Goal: Find specific page/section: Find specific page/section

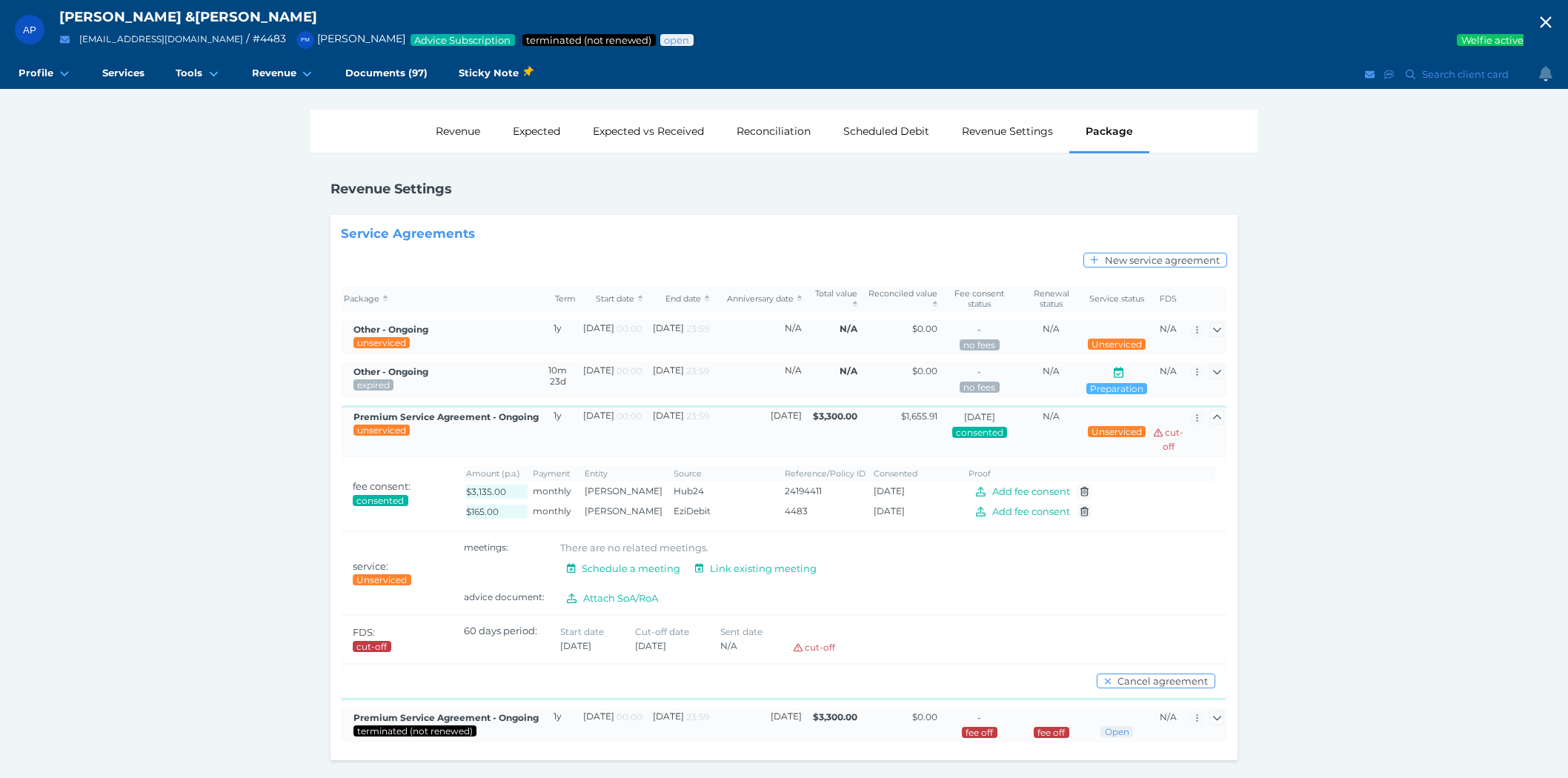
scroll to position [2, 0]
click at [1554, 13] on icon "button" at bounding box center [1545, 22] width 18 height 22
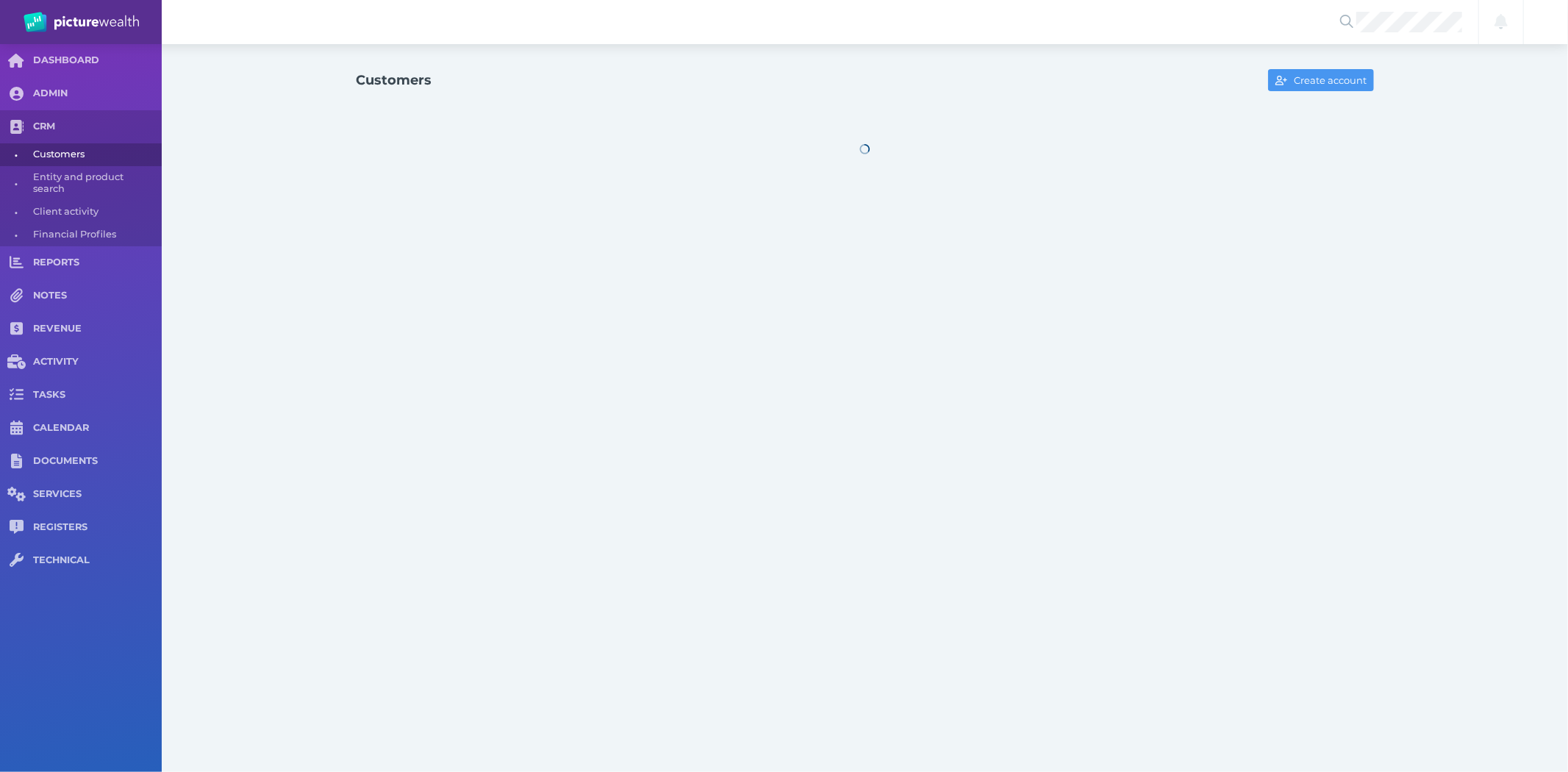
select select "25"
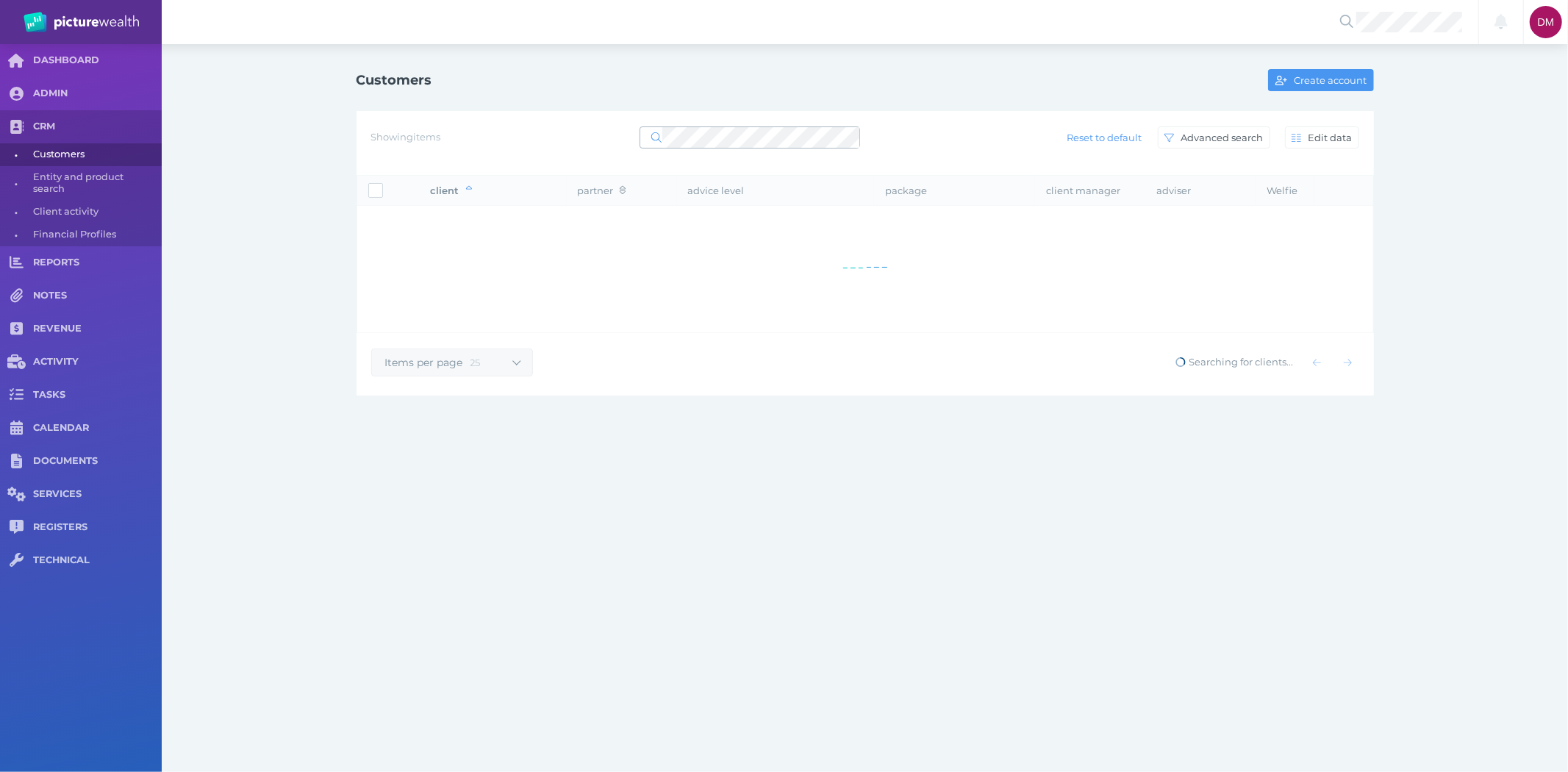
click at [726, 122] on div "Showing items Reset to default Advanced search Edit data" at bounding box center [865, 137] width 988 height 31
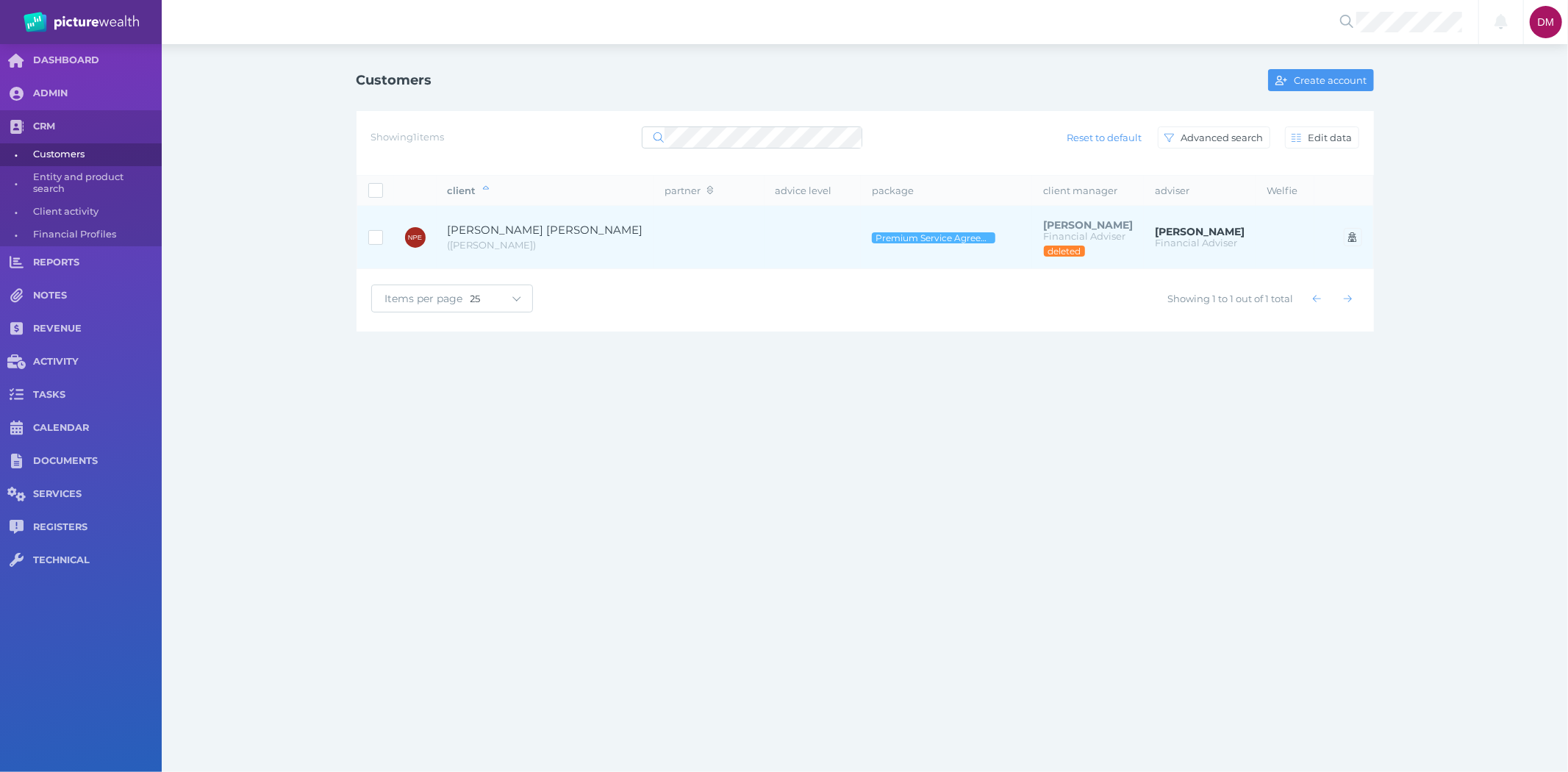
click at [516, 218] on td "[PERSON_NAME] [PERSON_NAME] ( [PERSON_NAME] )" at bounding box center [545, 237] width 218 height 63
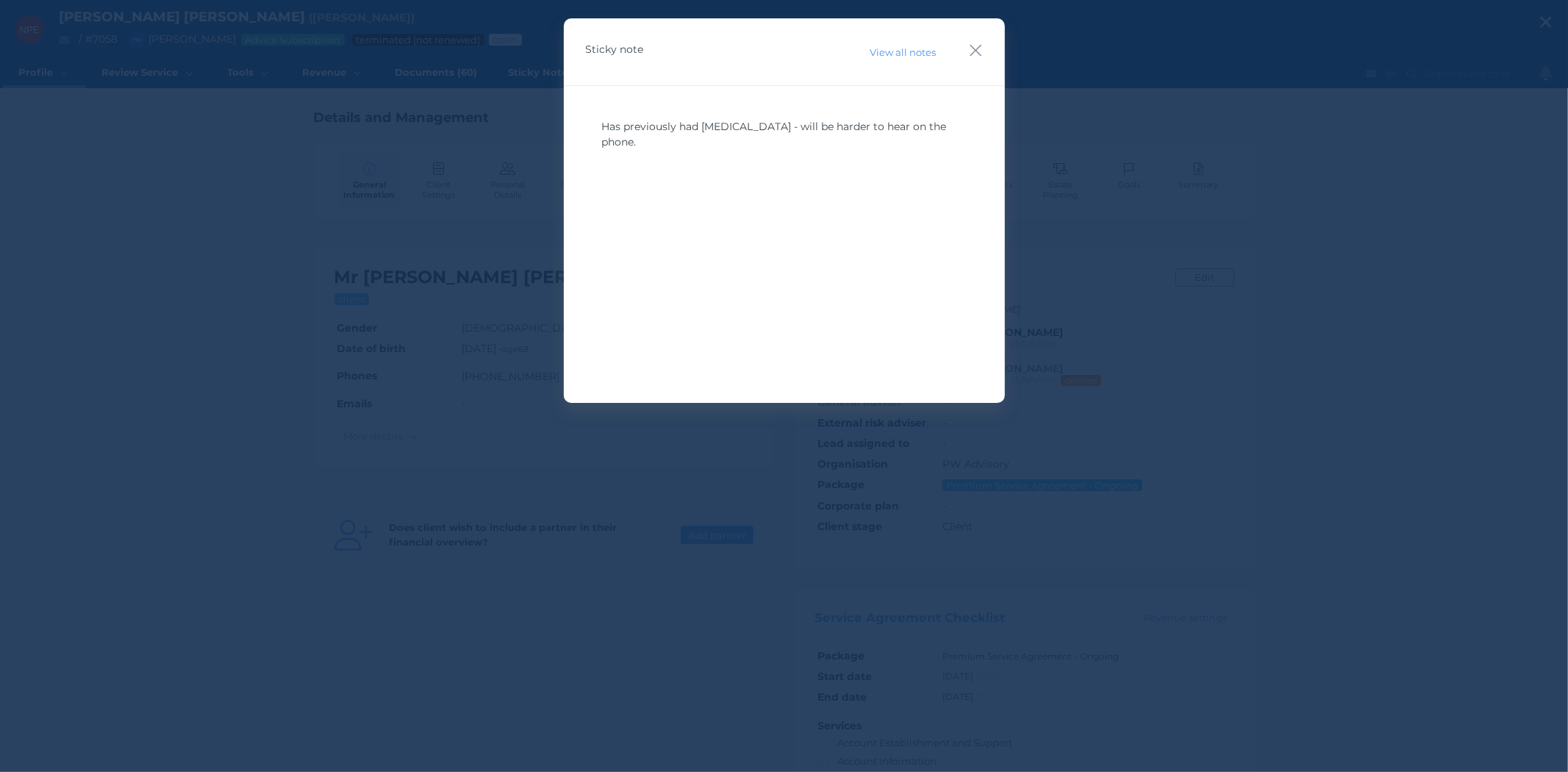
click at [967, 47] on div "Sticky note View all notes" at bounding box center [784, 52] width 441 height 67
click at [975, 47] on icon "button" at bounding box center [976, 50] width 14 height 18
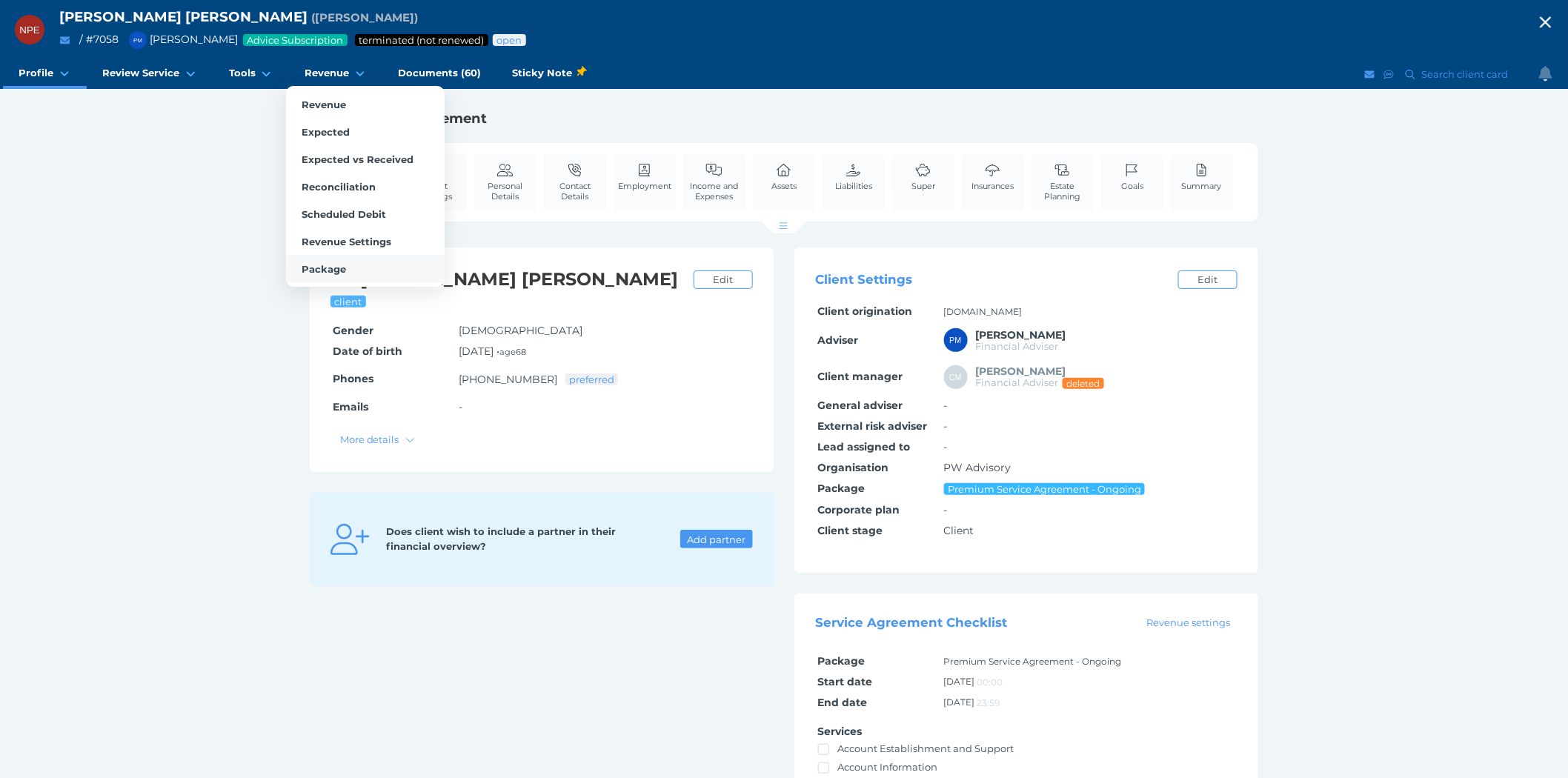
click at [309, 263] on span "Package" at bounding box center [323, 269] width 45 height 12
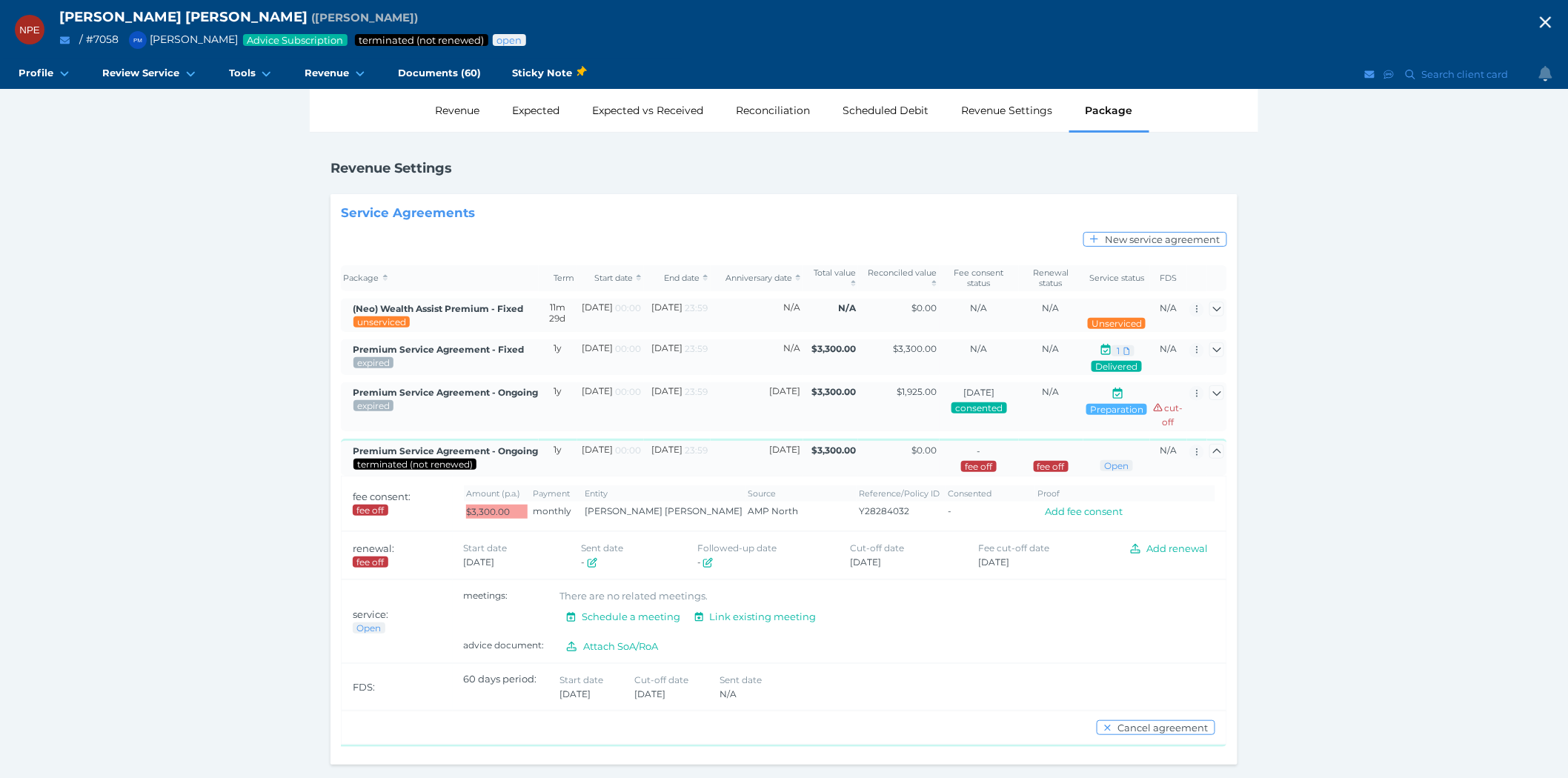
scroll to position [27, 0]
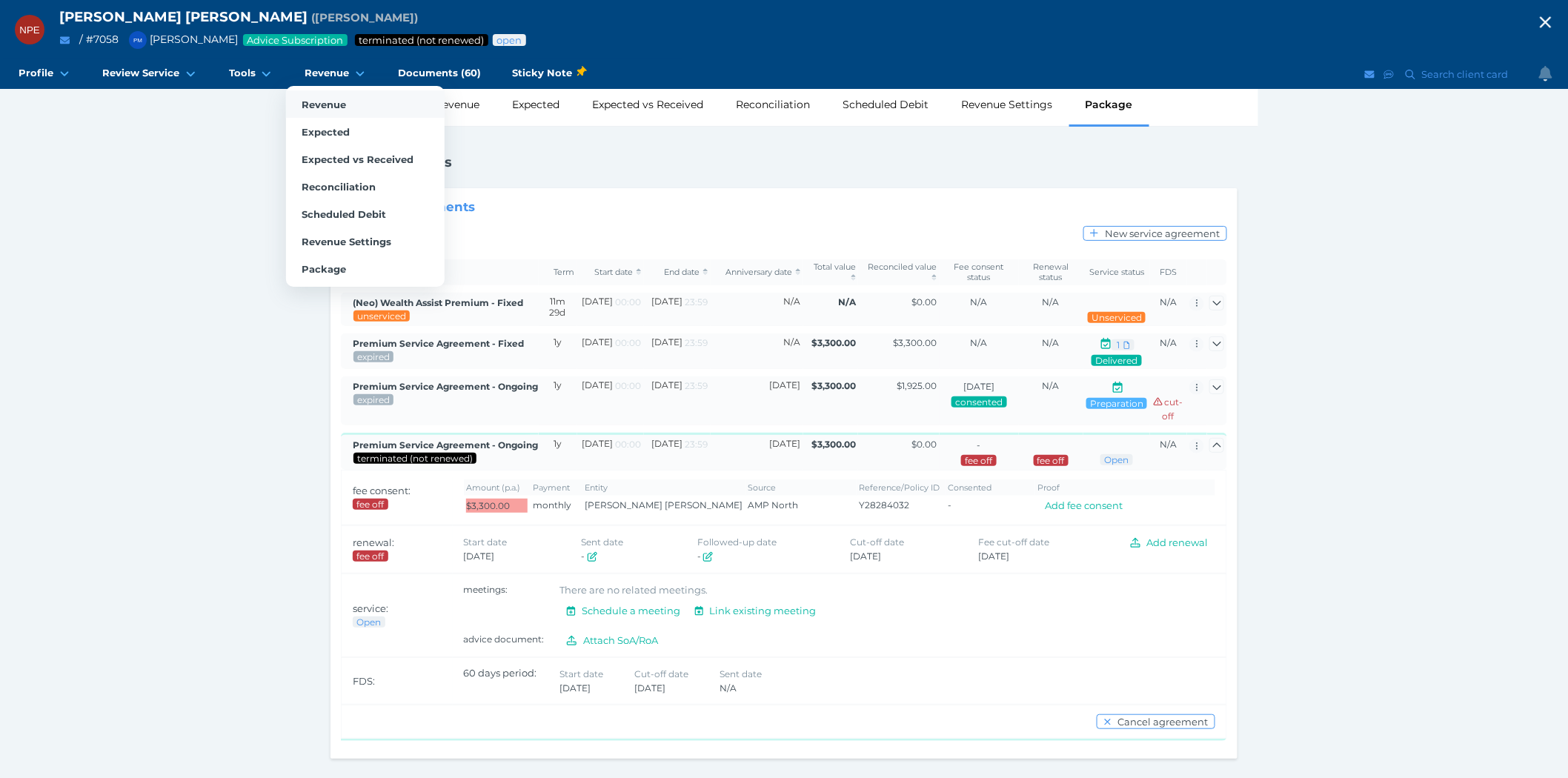
click at [317, 94] on link "Revenue" at bounding box center [365, 104] width 159 height 28
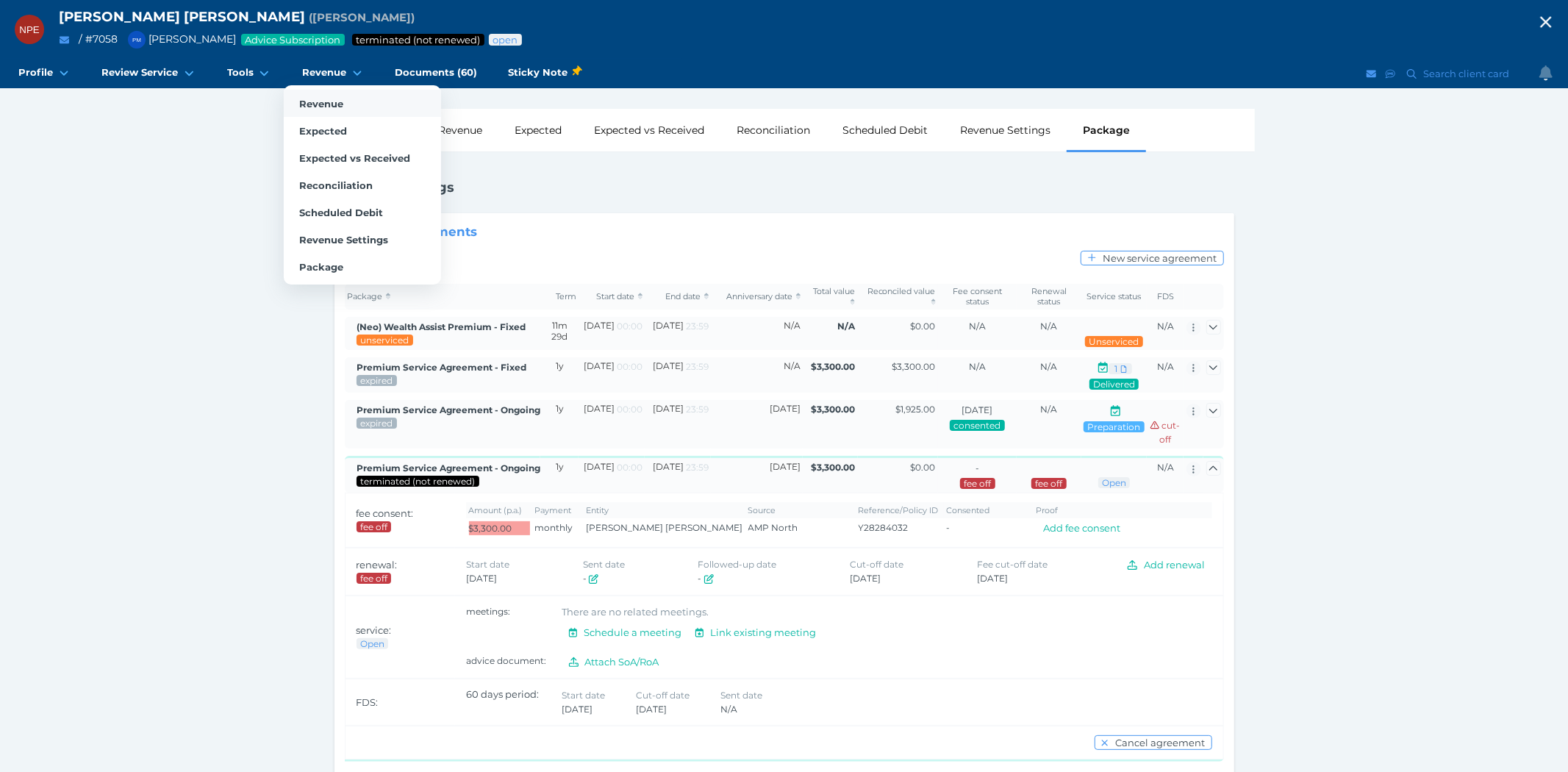
select select "25"
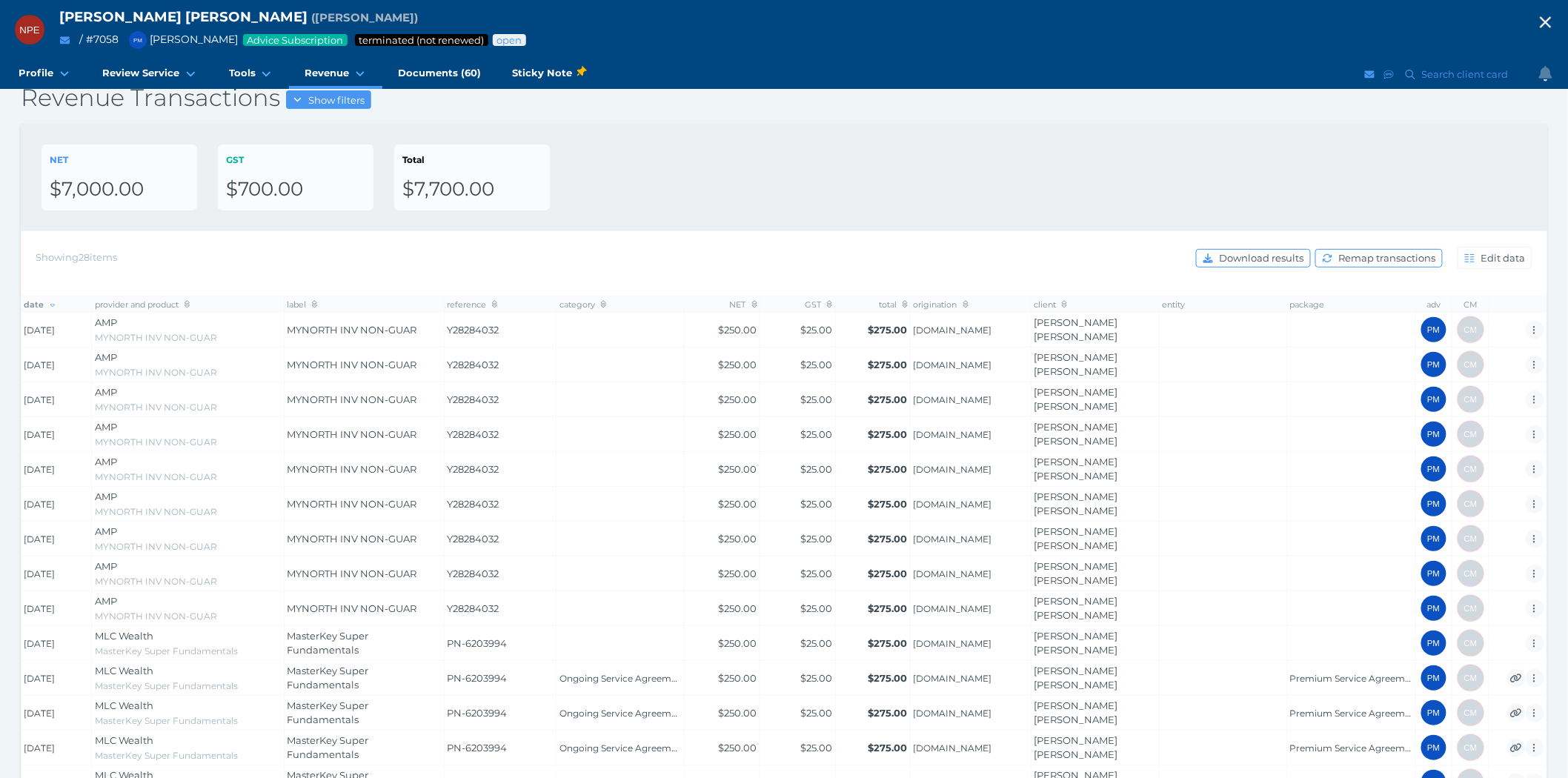
scroll to position [83, 0]
click at [1554, 13] on icon "button" at bounding box center [1545, 22] width 18 height 22
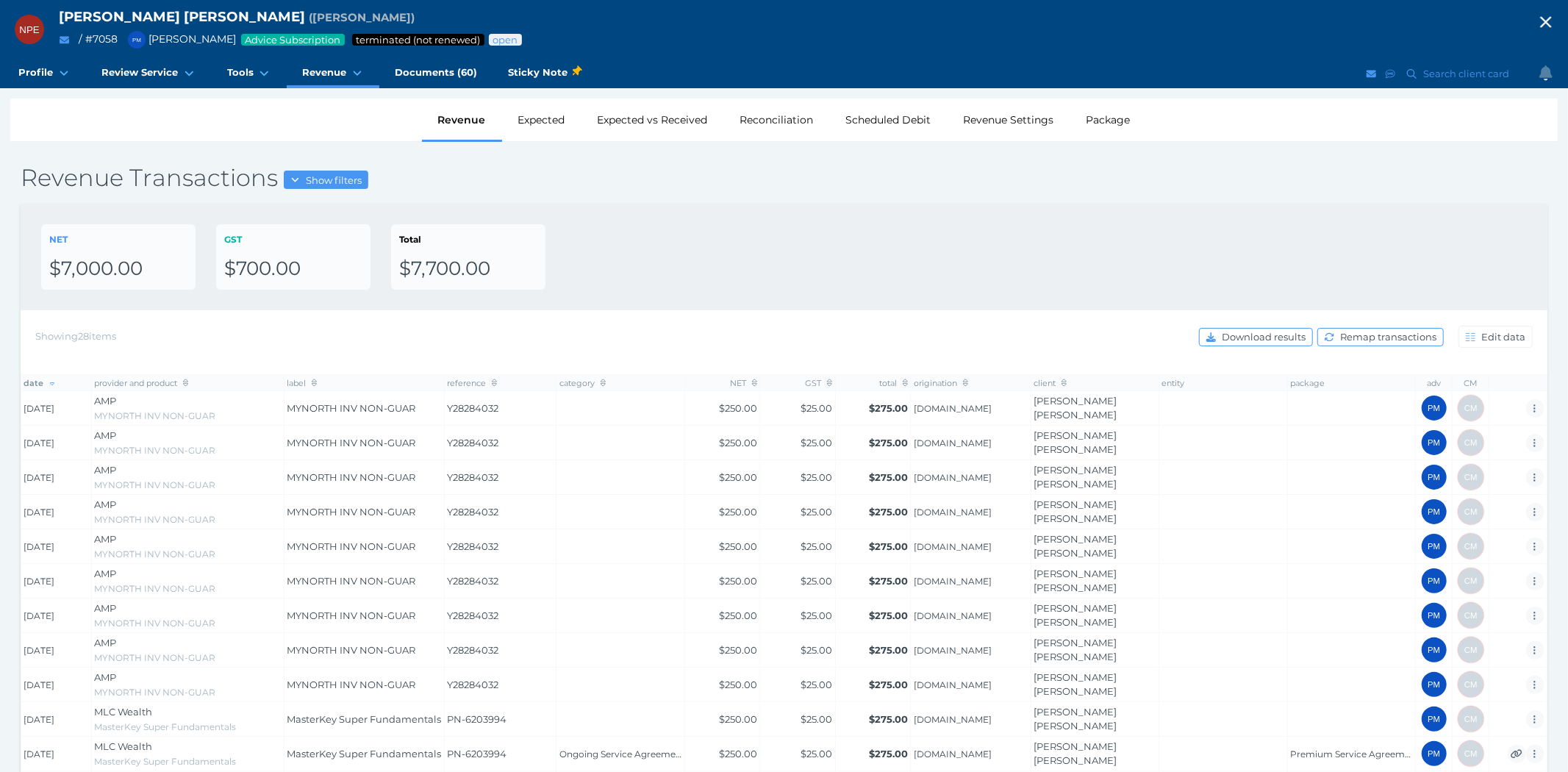
select select "25"
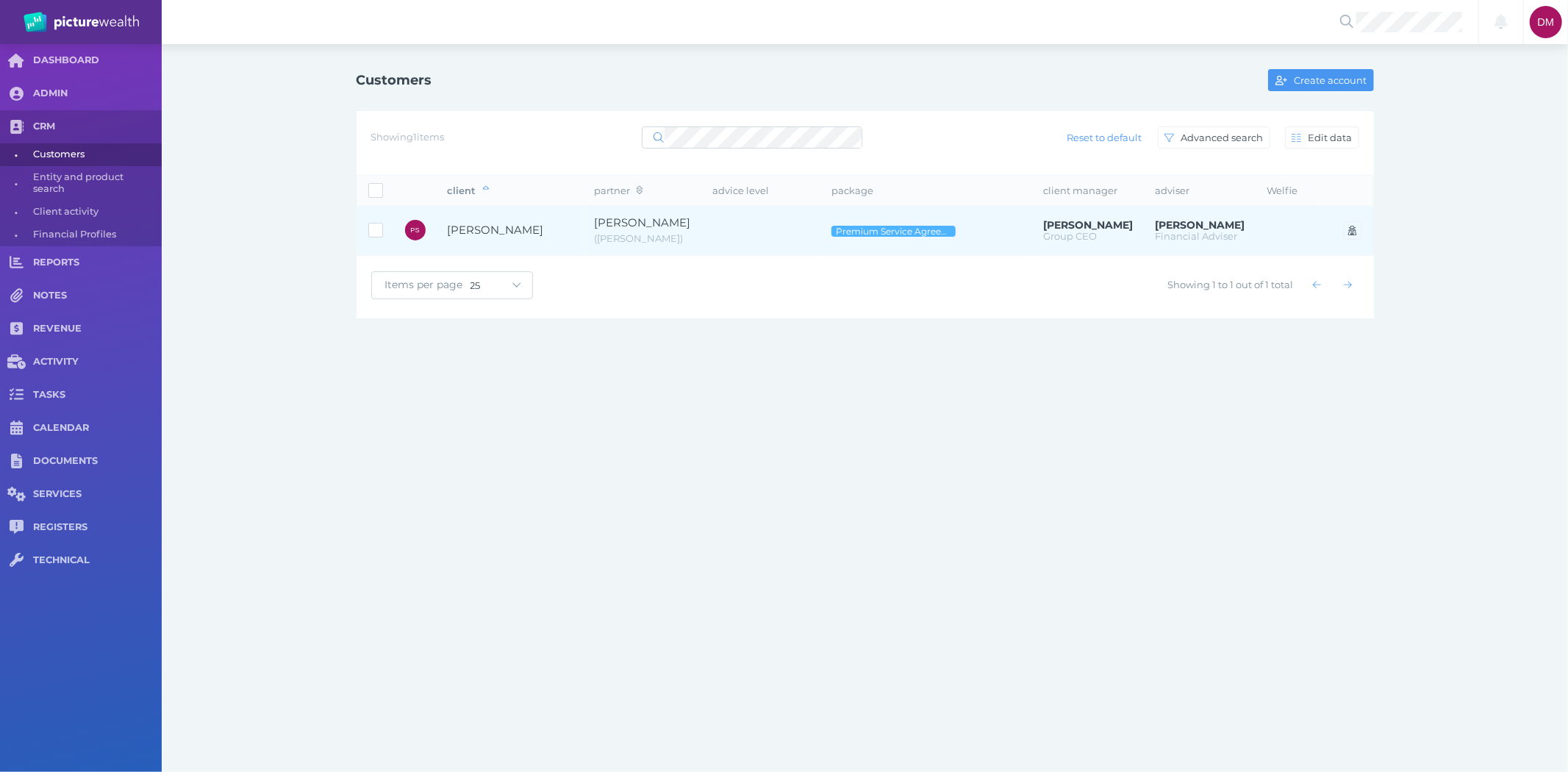
click at [496, 230] on span "[PERSON_NAME]" at bounding box center [496, 229] width 96 height 14
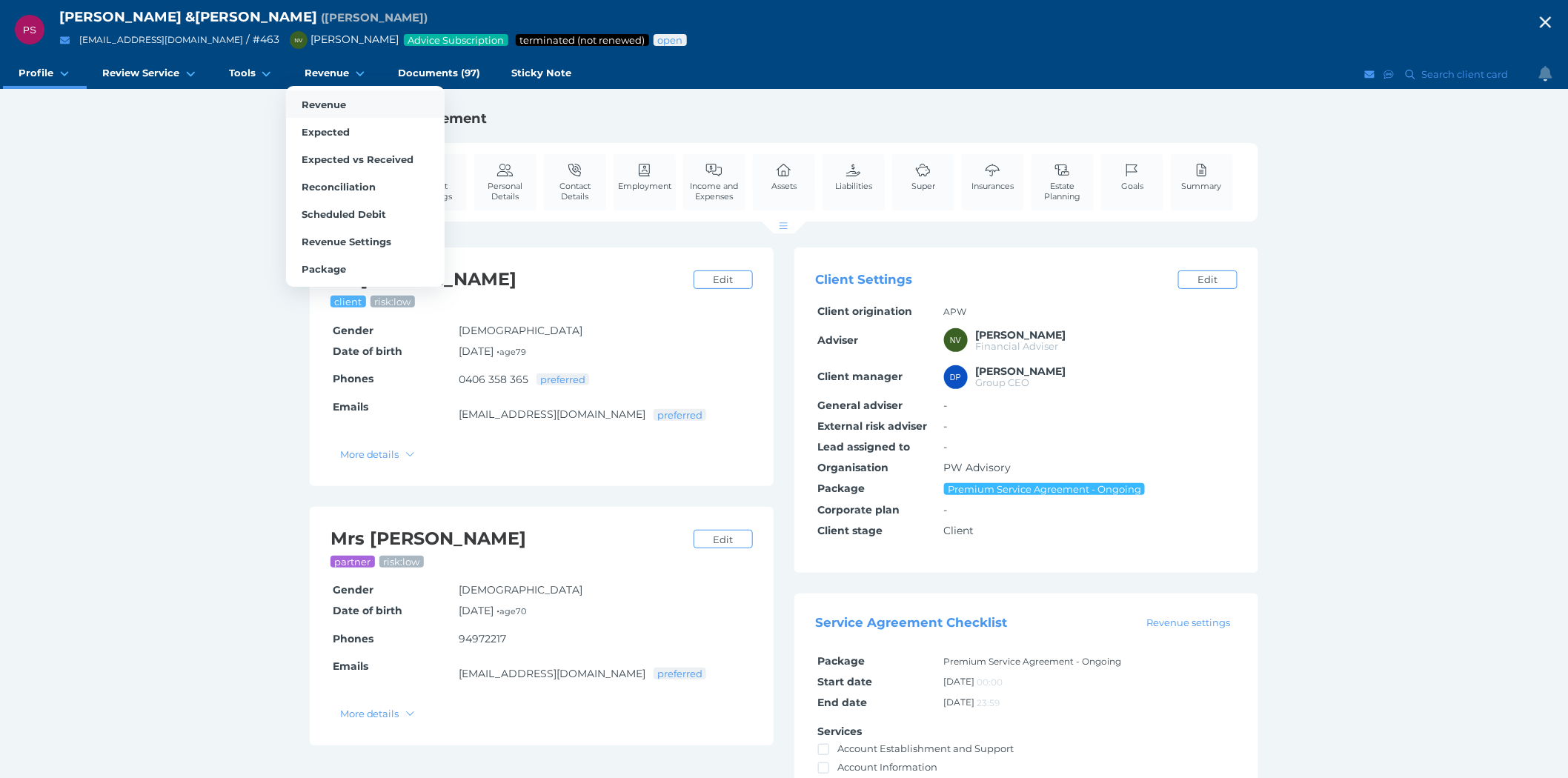
click at [328, 97] on link "Revenue" at bounding box center [365, 104] width 159 height 28
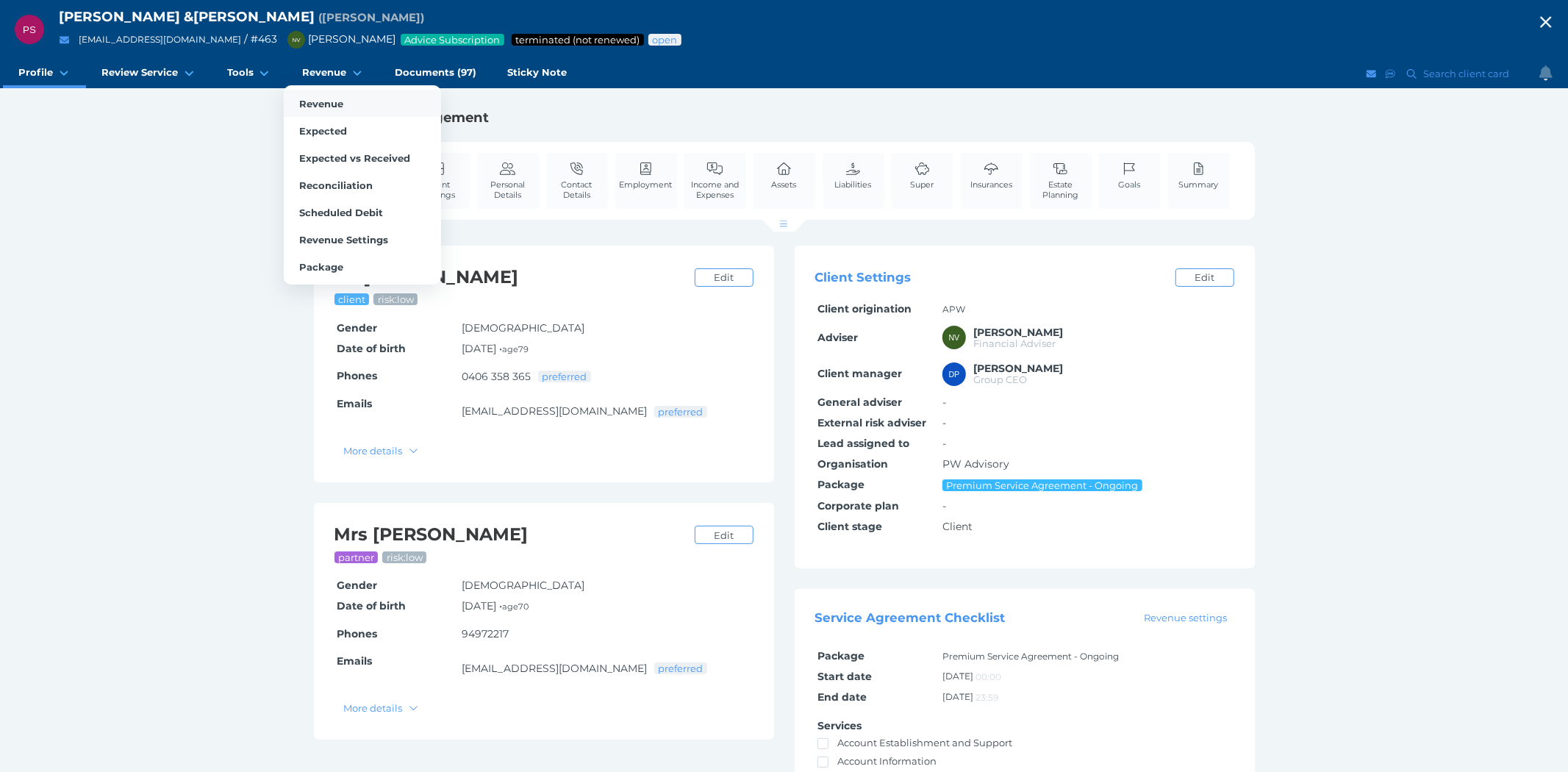
select select "25"
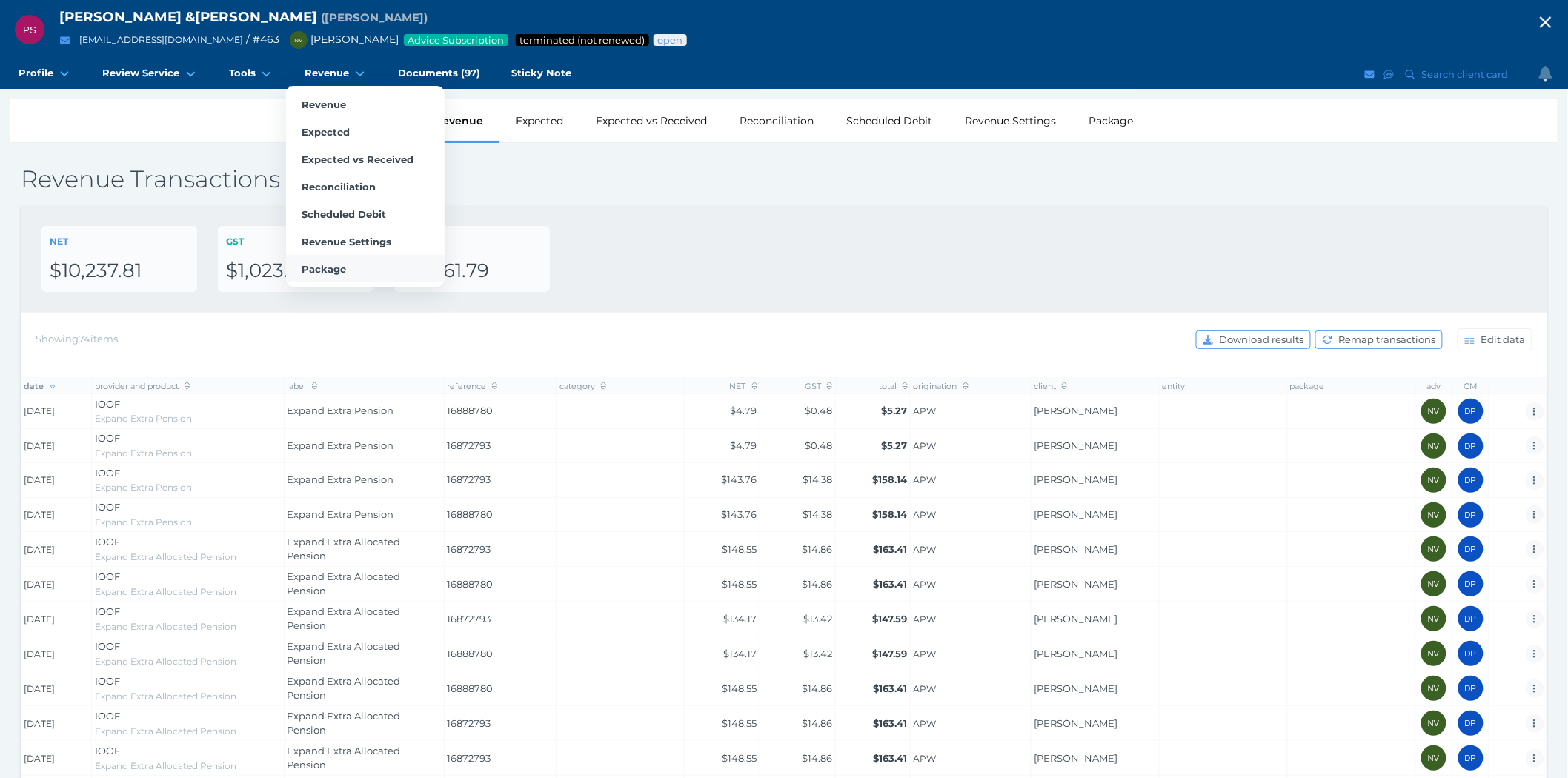
click at [329, 266] on span "Package" at bounding box center [323, 269] width 45 height 12
